Goal: Information Seeking & Learning: Check status

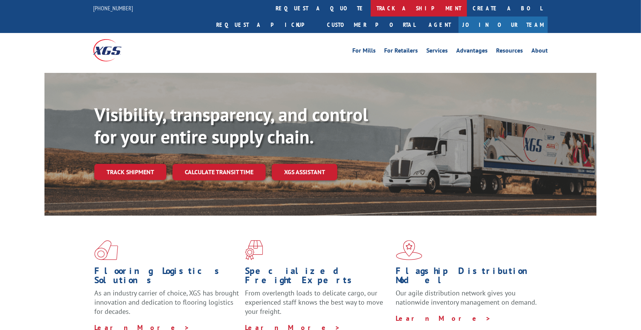
click at [371, 9] on link "track a shipment" at bounding box center [419, 8] width 96 height 16
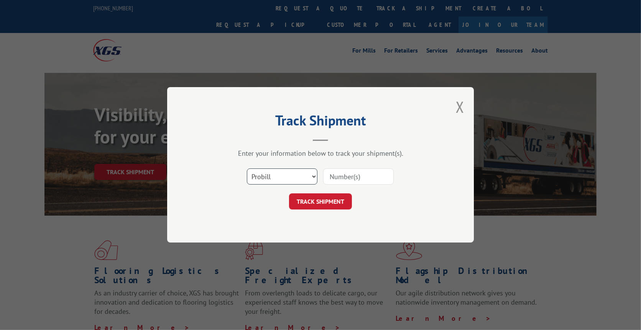
click at [305, 176] on select "Select category... Probill BOL PO" at bounding box center [282, 177] width 71 height 16
select select "bol"
click at [247, 169] on select "Select category... Probill BOL PO" at bounding box center [282, 177] width 71 height 16
click at [354, 174] on input at bounding box center [358, 177] width 71 height 16
type input "5562628"
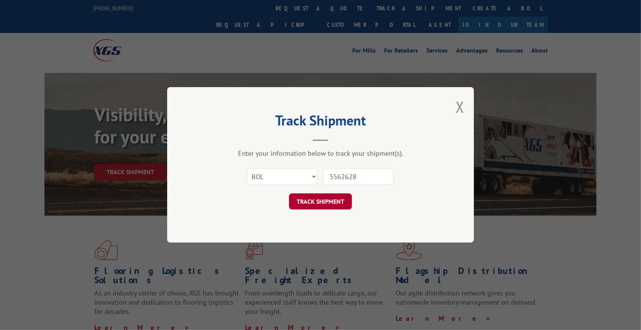
click at [328, 202] on button "TRACK SHIPMENT" at bounding box center [320, 202] width 63 height 16
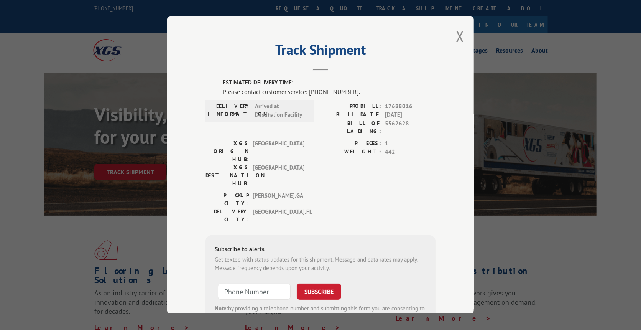
click at [376, 139] on label "PIECES:" at bounding box center [350, 143] width 61 height 9
